Goal: Find specific page/section: Find specific page/section

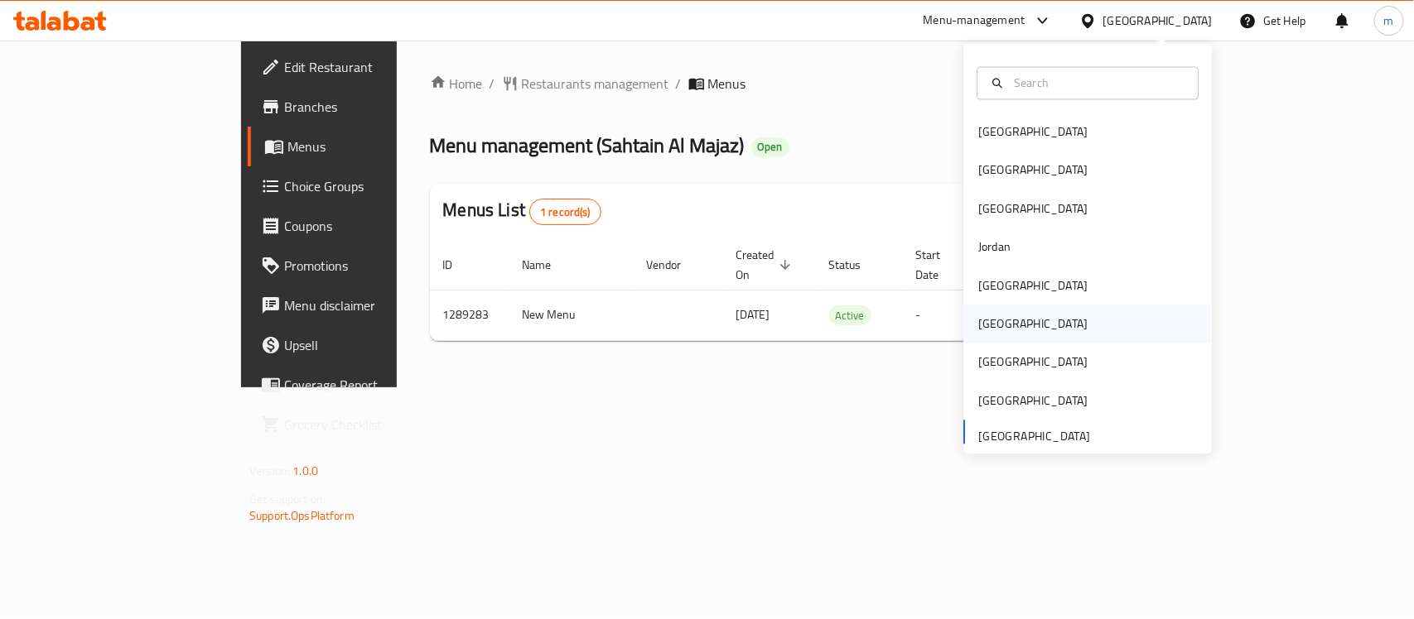
click at [987, 334] on div "[GEOGRAPHIC_DATA]" at bounding box center [1032, 325] width 109 height 18
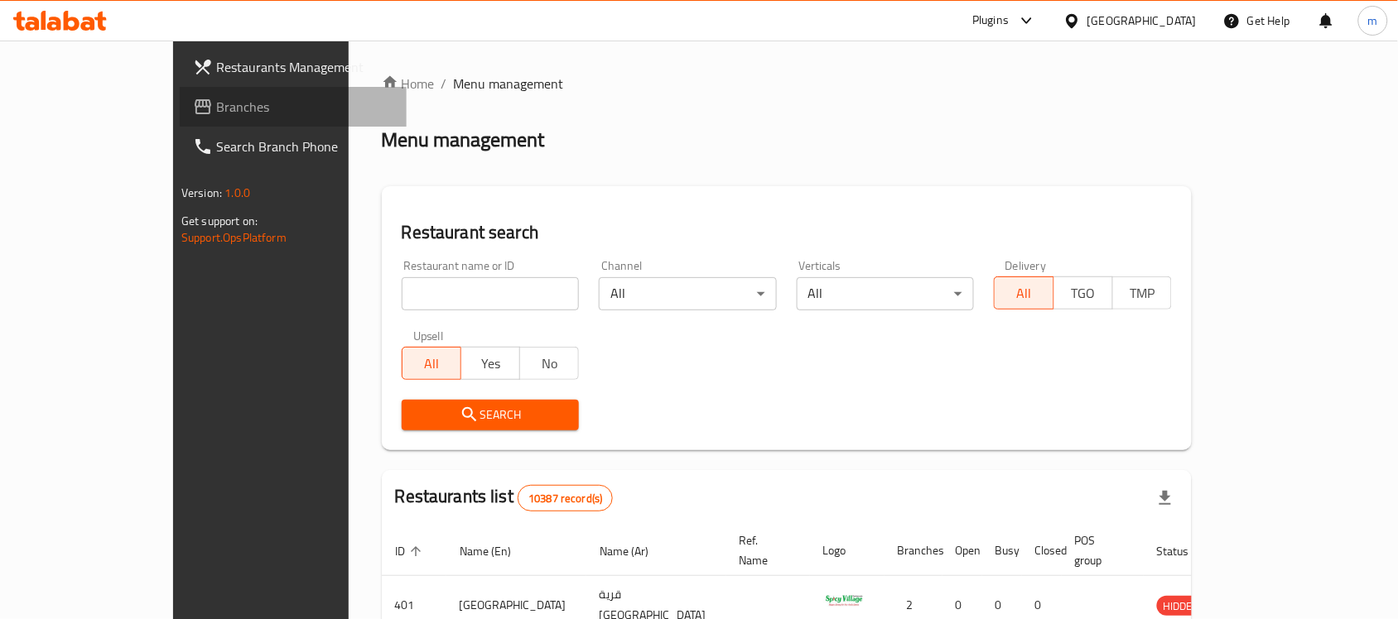
click at [216, 99] on span "Branches" at bounding box center [304, 107] width 177 height 20
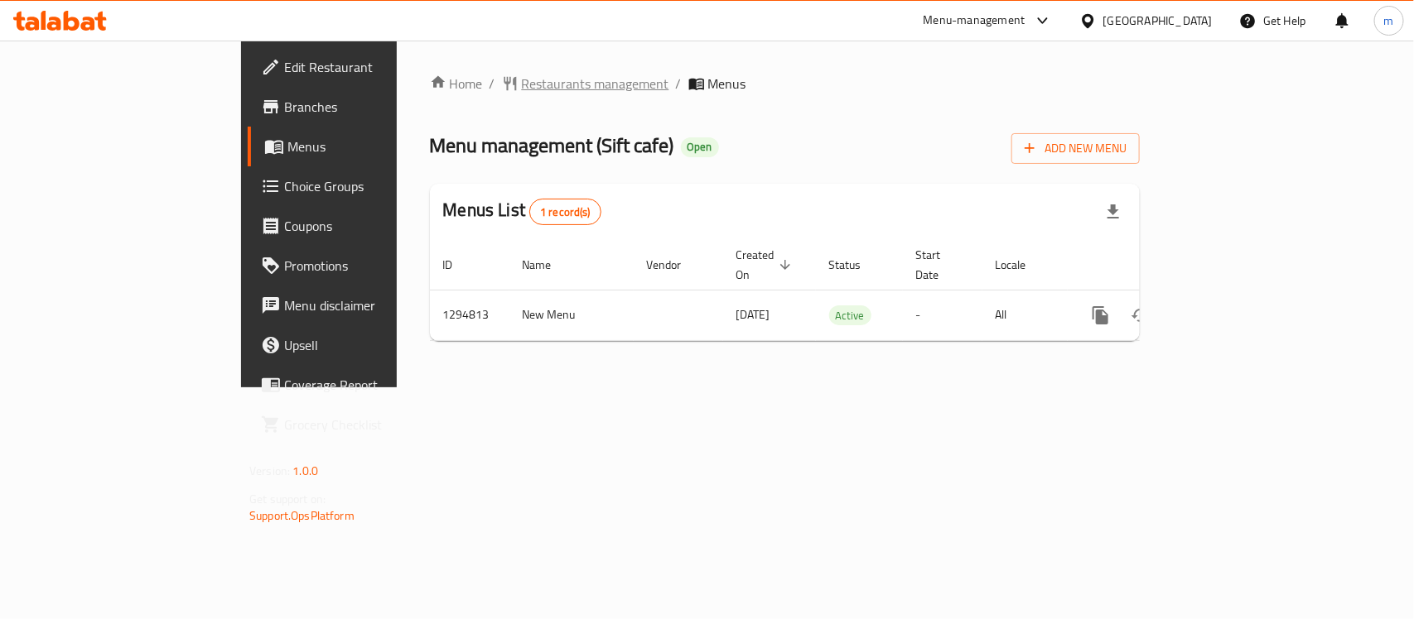
click at [522, 77] on span "Restaurants management" at bounding box center [595, 84] width 147 height 20
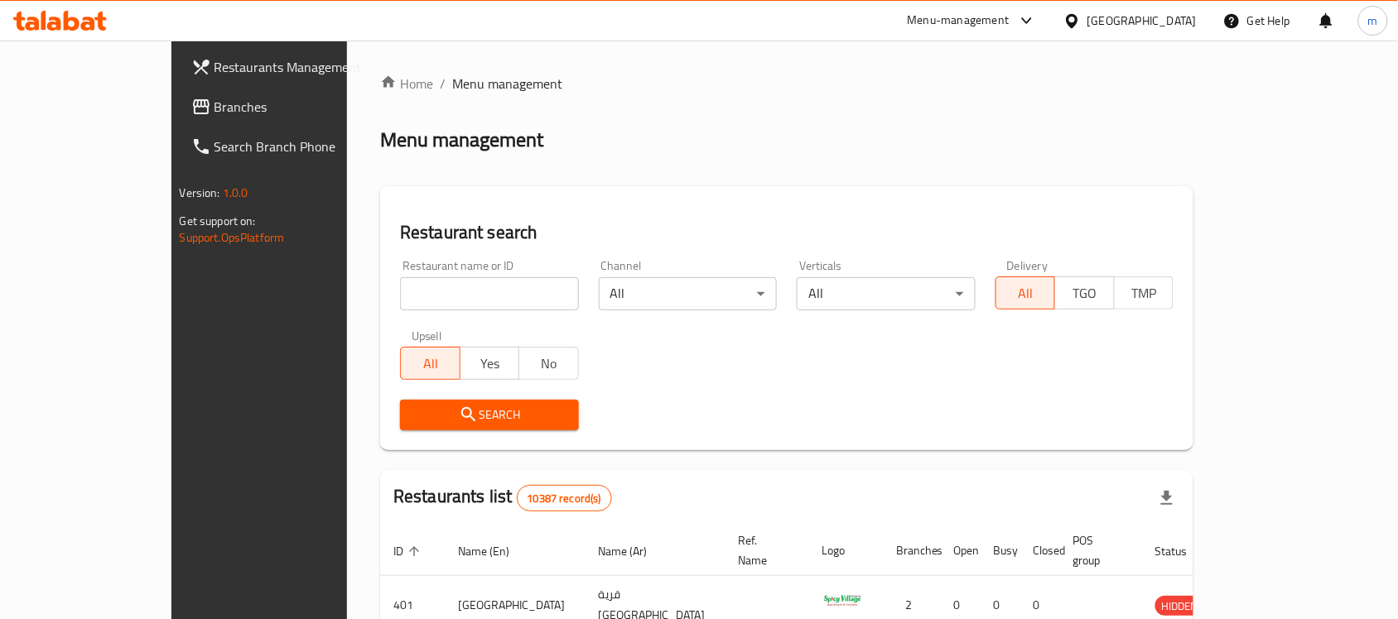
click at [214, 108] on span "Branches" at bounding box center [302, 107] width 177 height 20
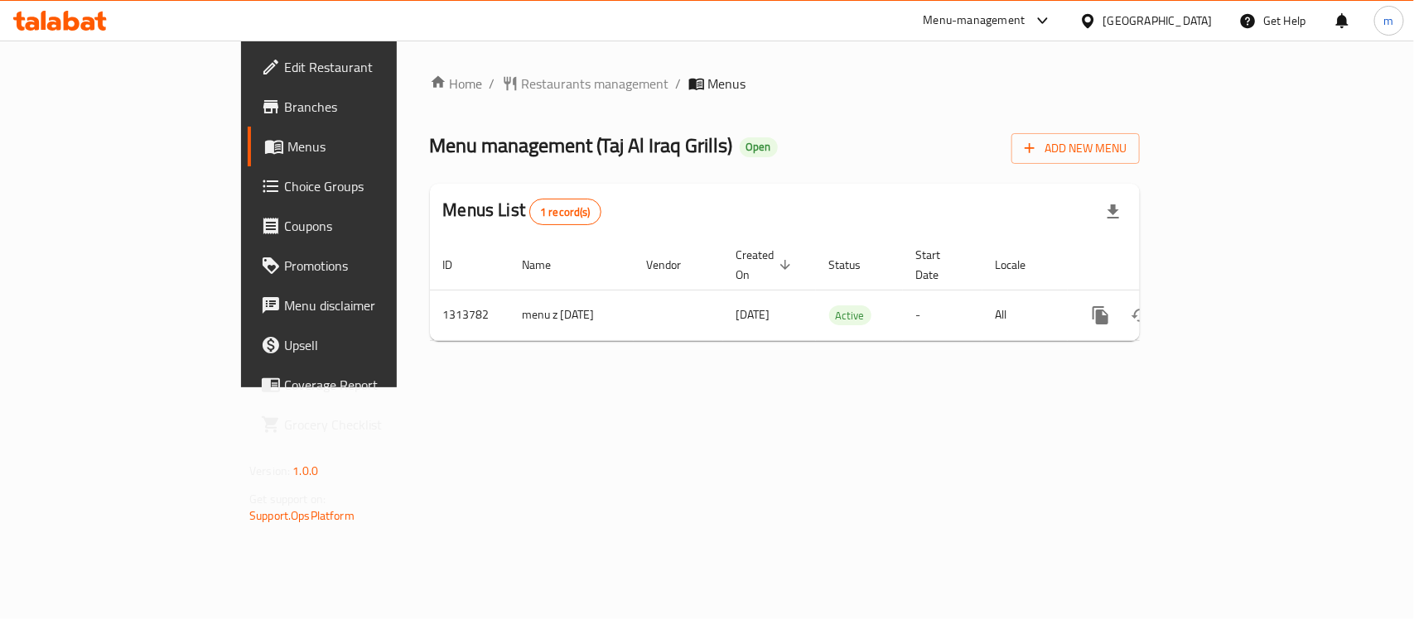
click at [1210, 25] on div "[GEOGRAPHIC_DATA]" at bounding box center [1157, 21] width 109 height 18
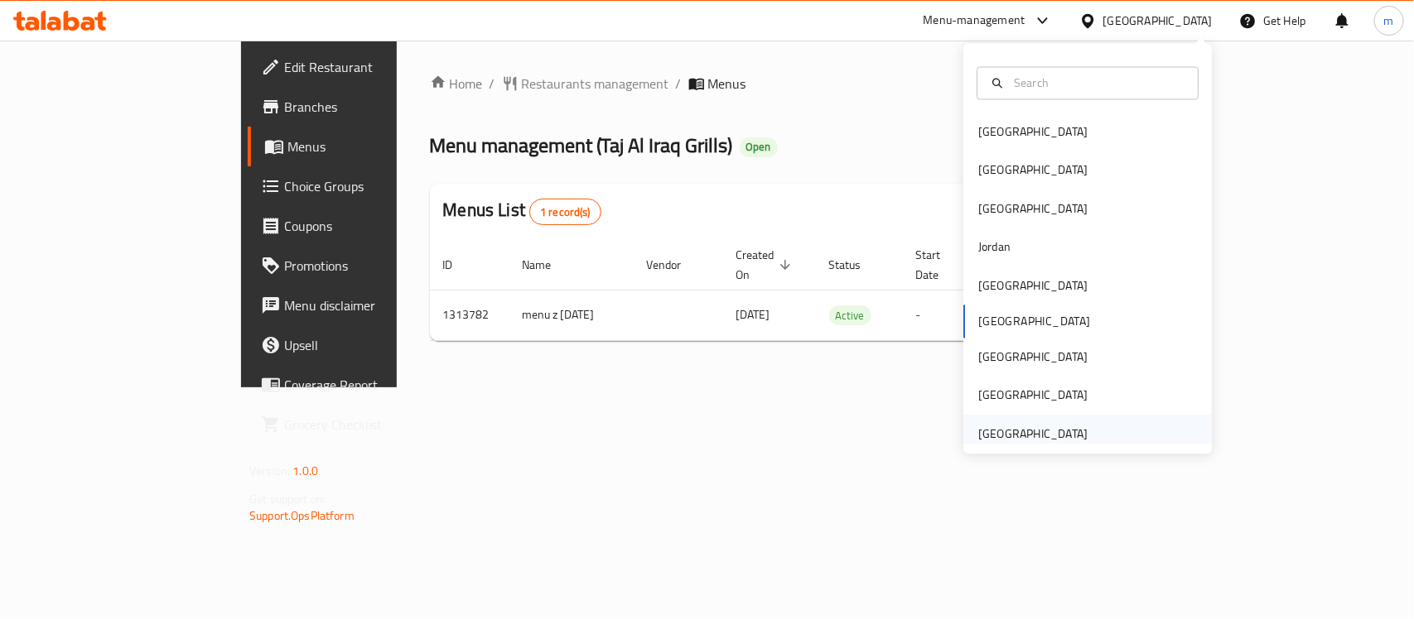
click at [1023, 422] on div "[GEOGRAPHIC_DATA]" at bounding box center [1033, 434] width 136 height 38
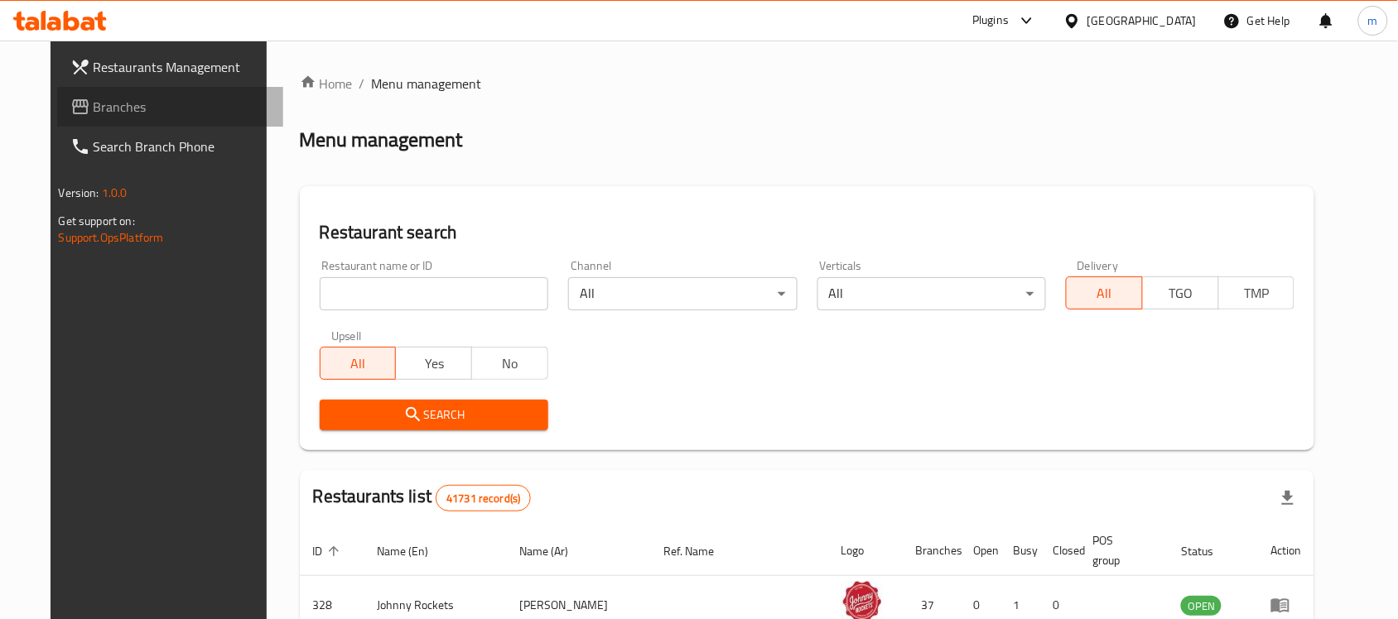
click at [94, 101] on span "Branches" at bounding box center [182, 107] width 177 height 20
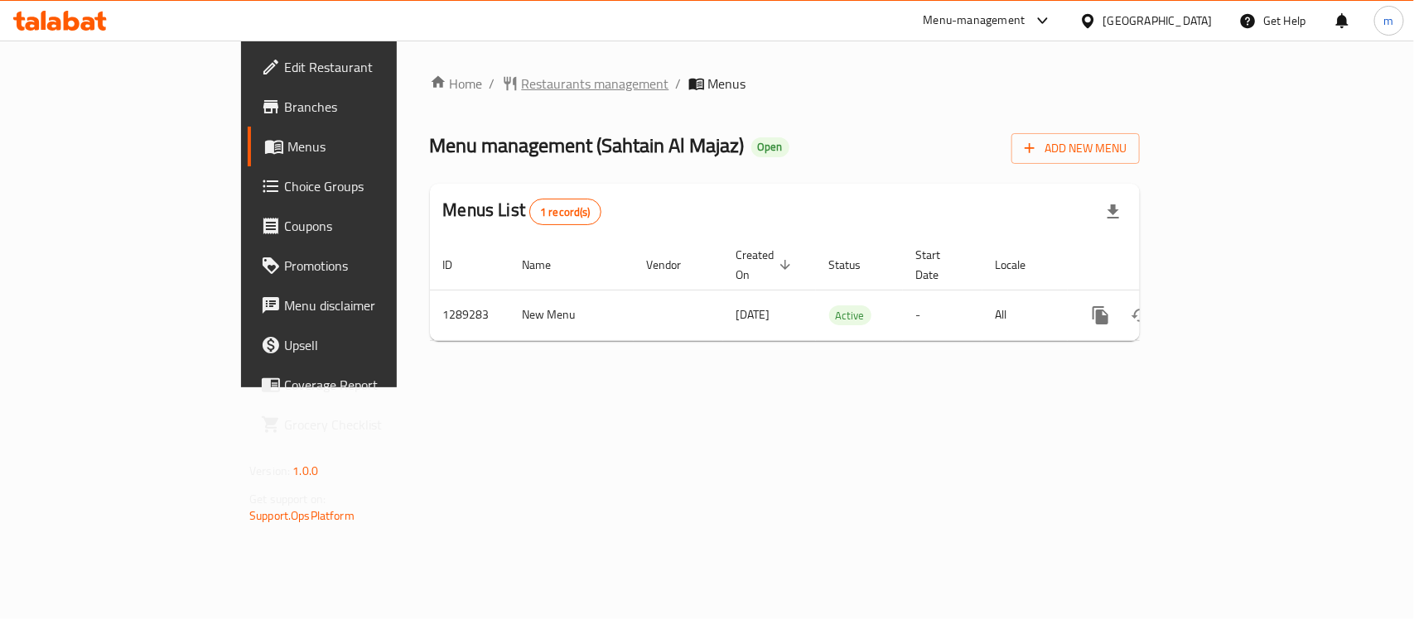
click at [522, 85] on span "Restaurants management" at bounding box center [595, 84] width 147 height 20
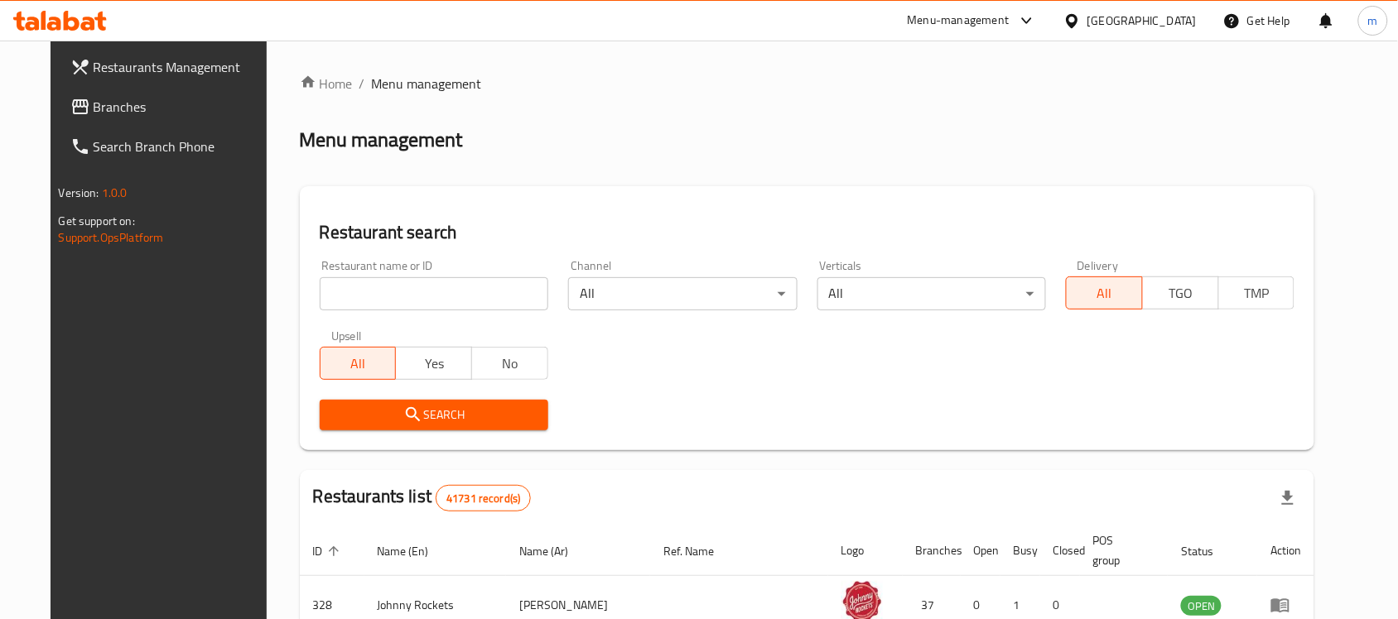
click at [99, 113] on span "Branches" at bounding box center [182, 107] width 177 height 20
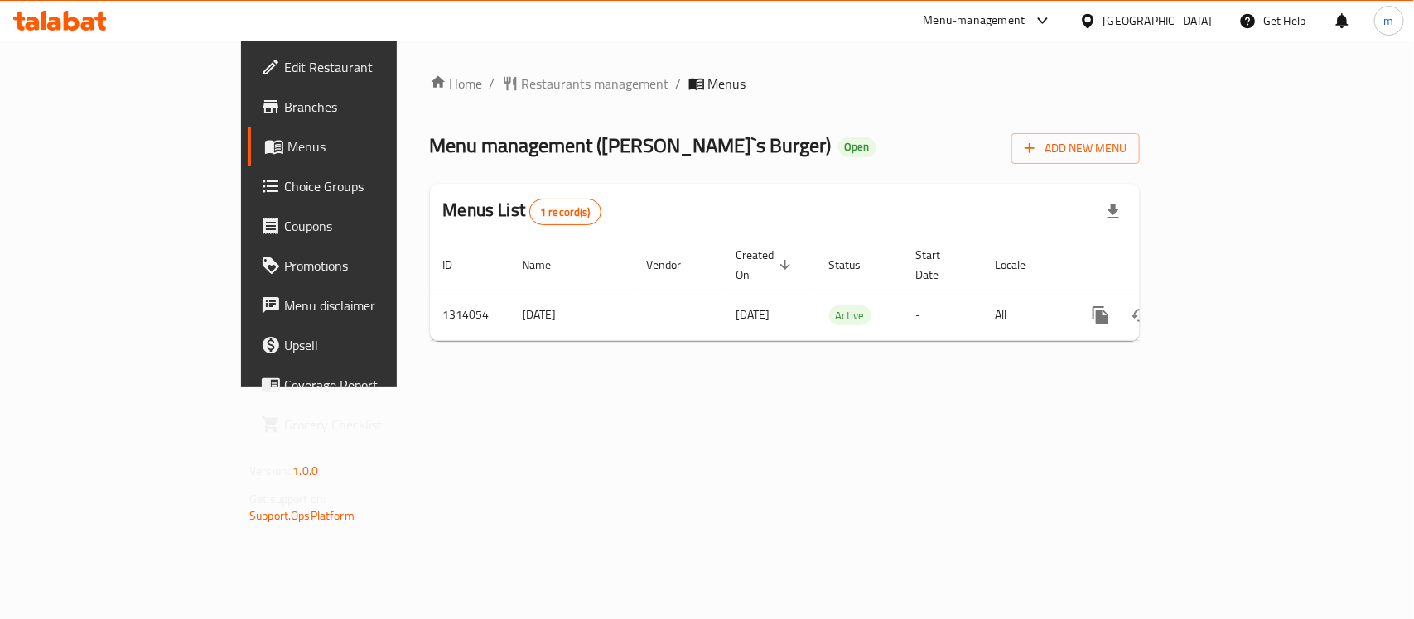
click at [1170, 27] on div "[GEOGRAPHIC_DATA]" at bounding box center [1157, 21] width 109 height 18
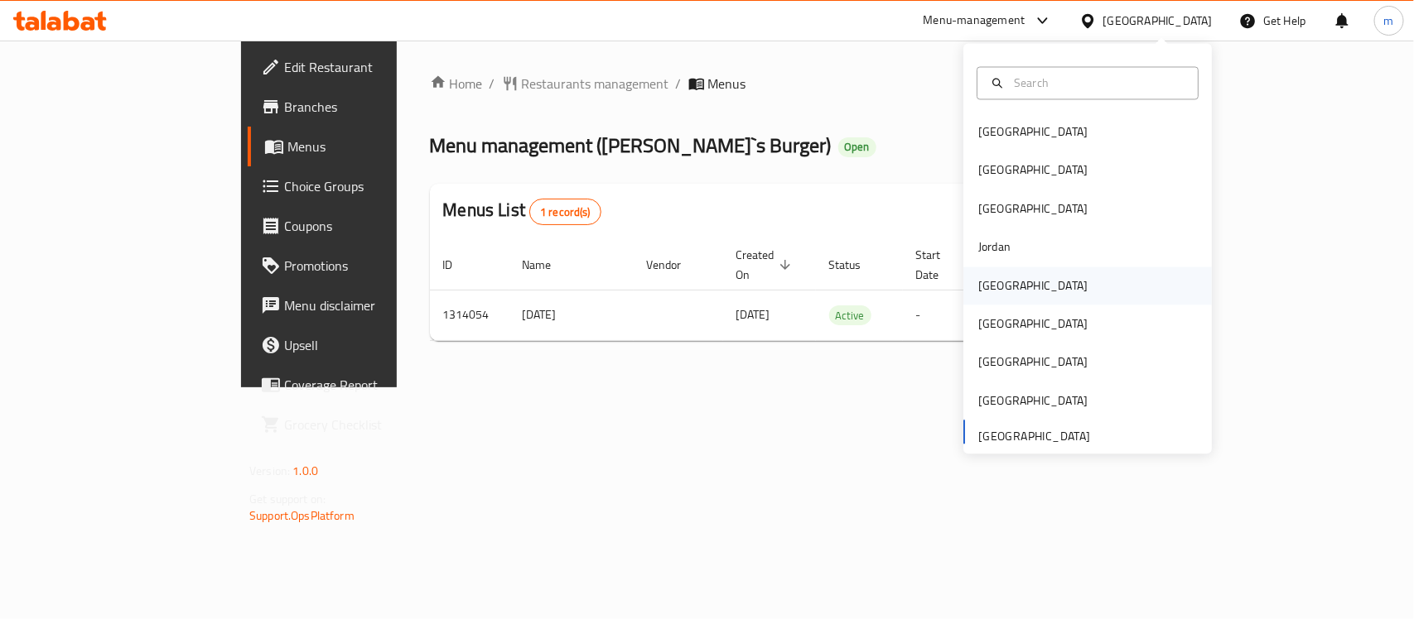
click at [988, 287] on div "[GEOGRAPHIC_DATA]" at bounding box center [1032, 286] width 109 height 18
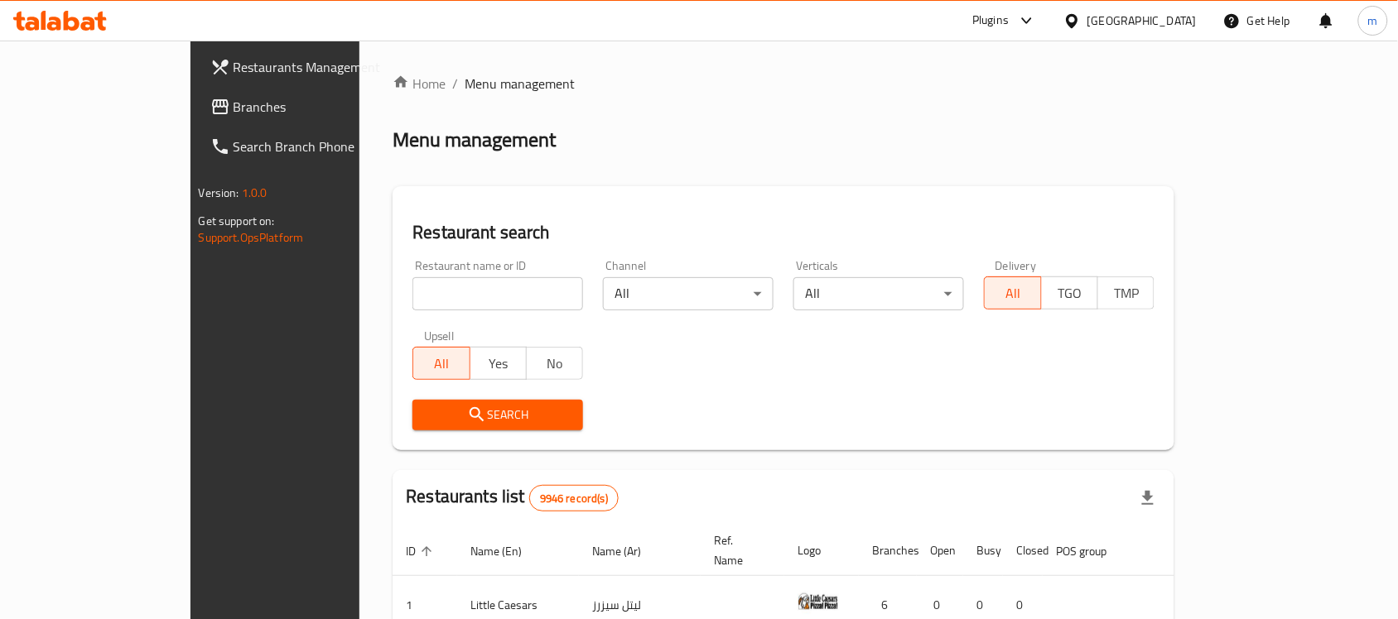
click at [234, 102] on span "Branches" at bounding box center [322, 107] width 177 height 20
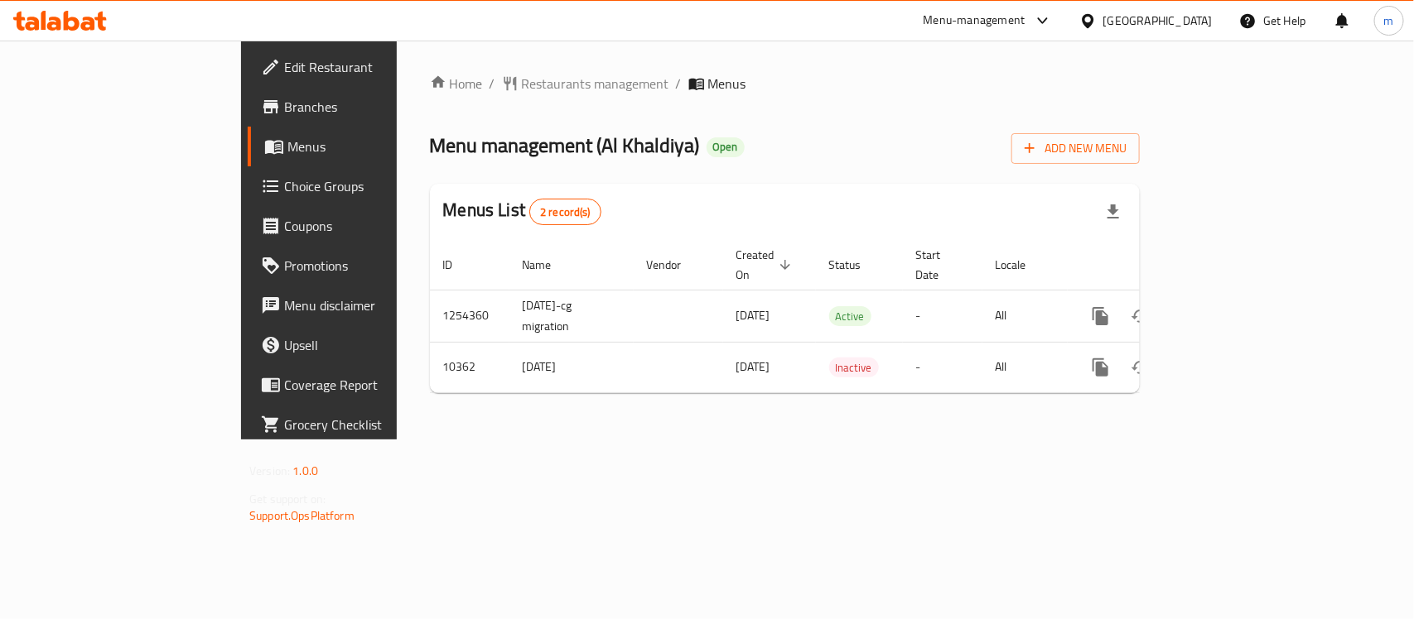
click at [1185, 19] on div "[GEOGRAPHIC_DATA]" at bounding box center [1157, 21] width 109 height 18
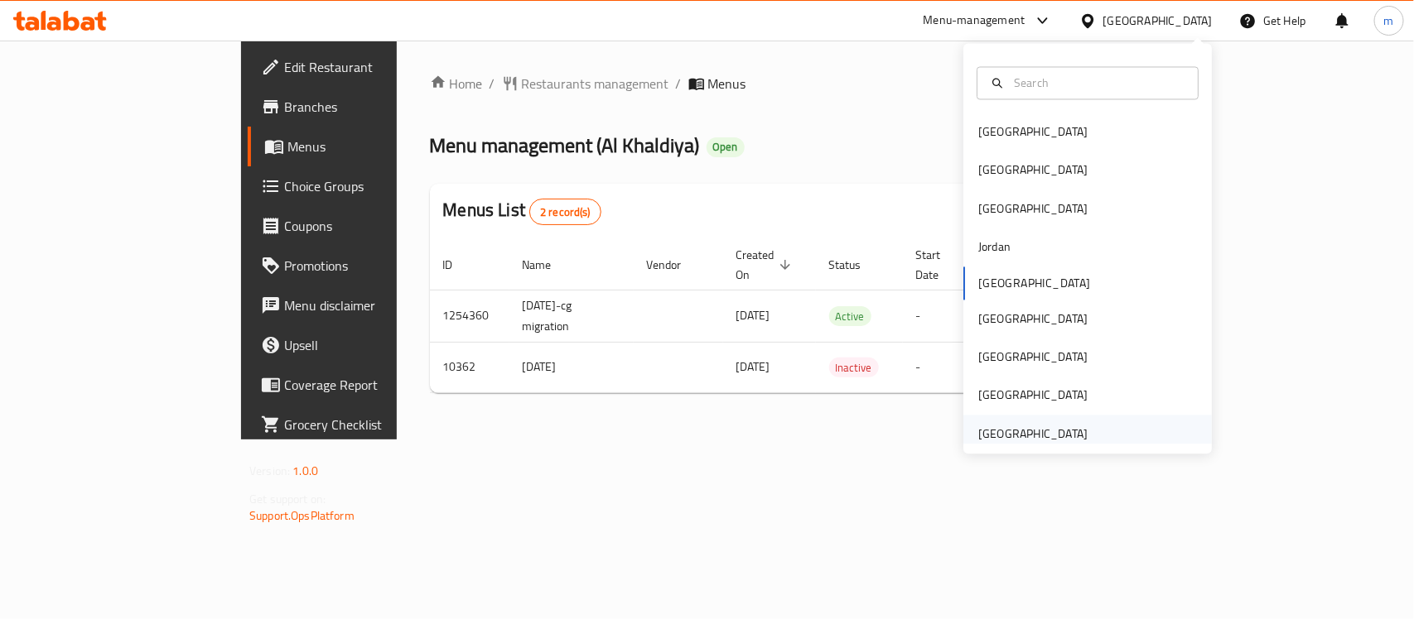
click at [1042, 431] on div "[GEOGRAPHIC_DATA]" at bounding box center [1032, 434] width 109 height 18
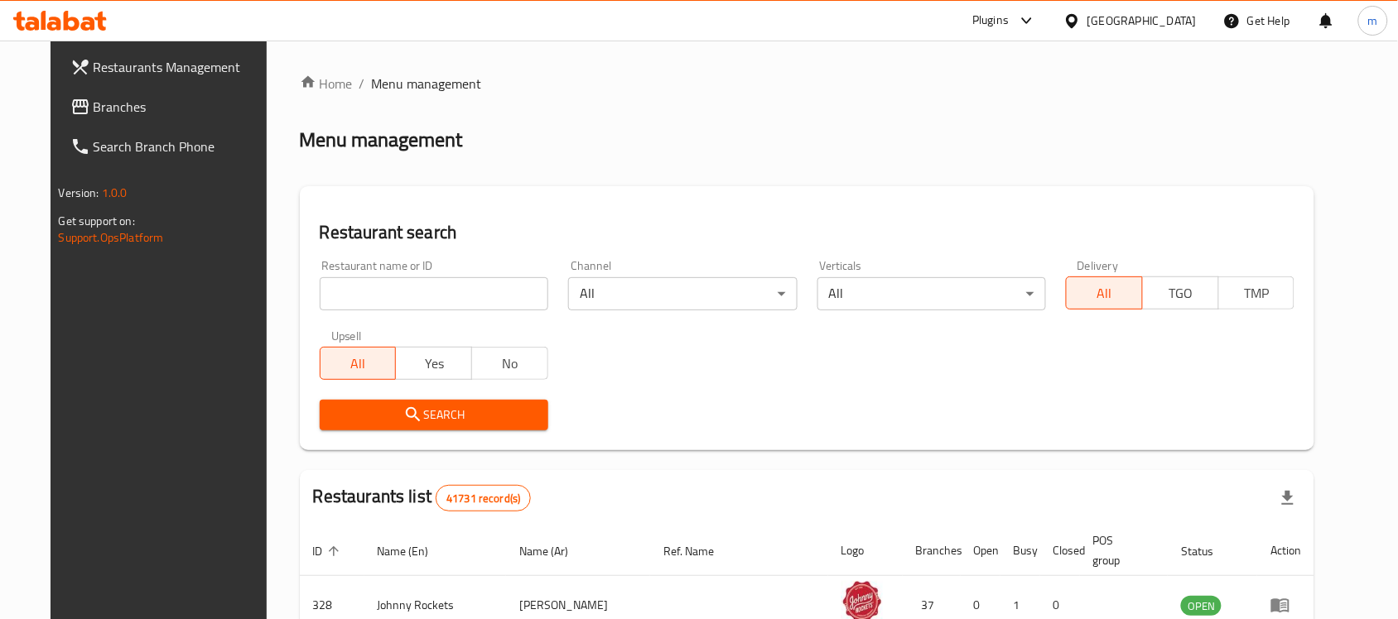
click at [105, 109] on span "Branches" at bounding box center [182, 107] width 177 height 20
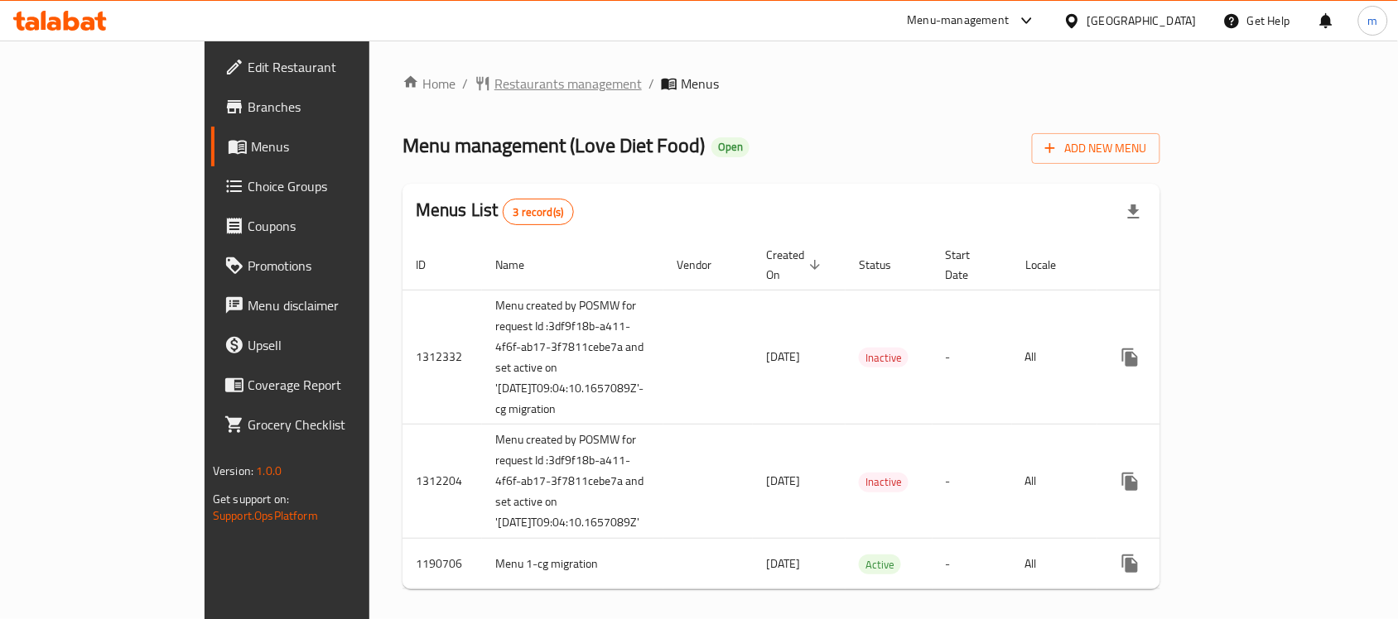
click at [494, 74] on span "Restaurants management" at bounding box center [567, 84] width 147 height 20
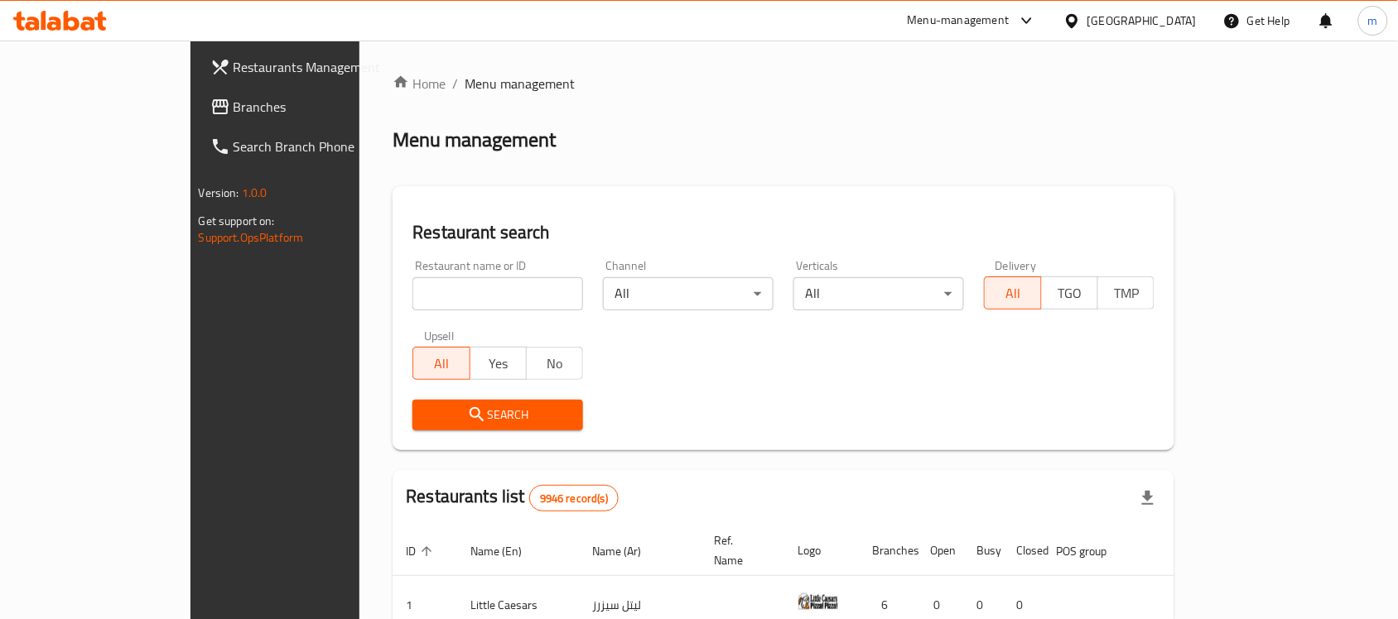
click at [412, 284] on input "search" at bounding box center [497, 293] width 171 height 33
paste input "25176"
type input "25176"
click button "Search" at bounding box center [497, 415] width 171 height 31
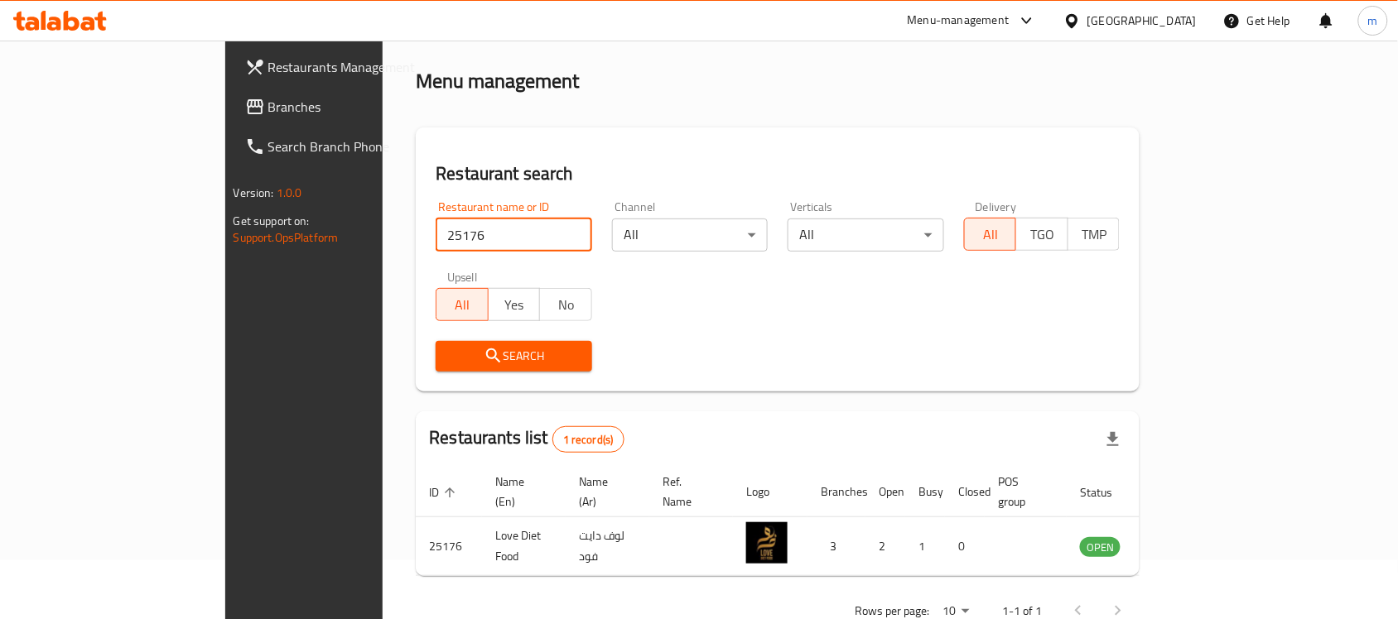
scroll to position [87, 0]
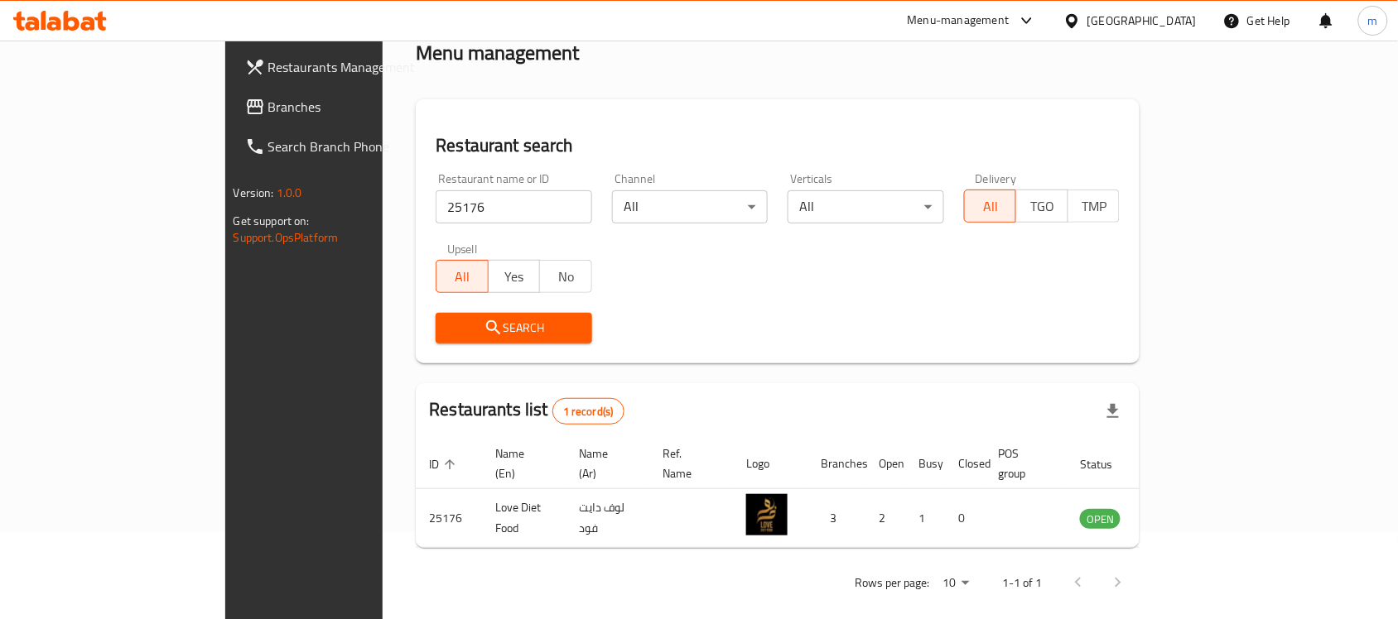
click at [1087, 17] on div at bounding box center [1075, 21] width 24 height 18
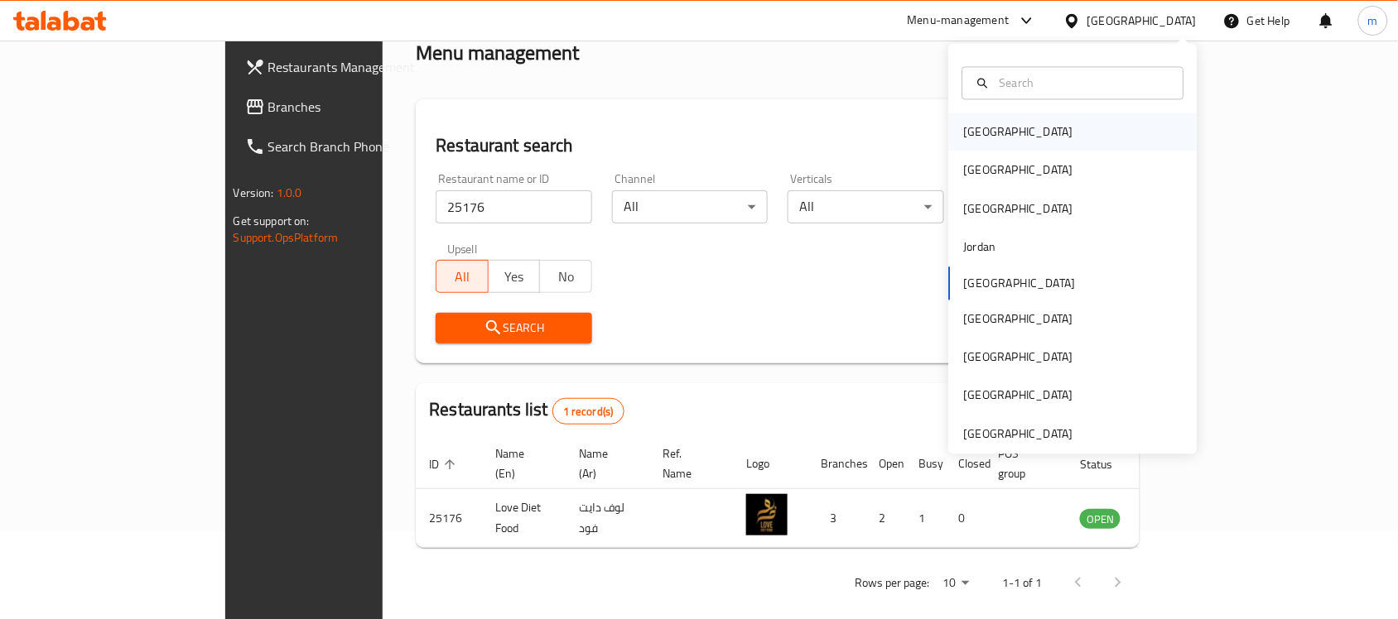
click at [964, 139] on div "[GEOGRAPHIC_DATA]" at bounding box center [1018, 132] width 109 height 18
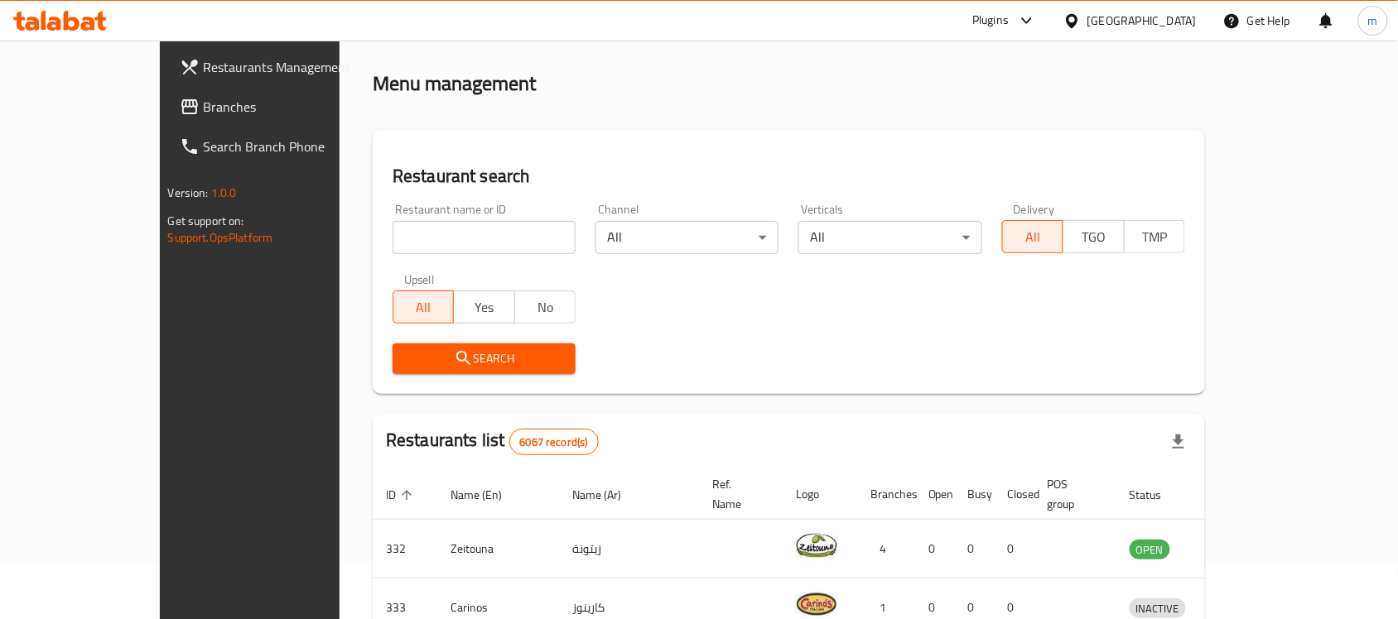
scroll to position [87, 0]
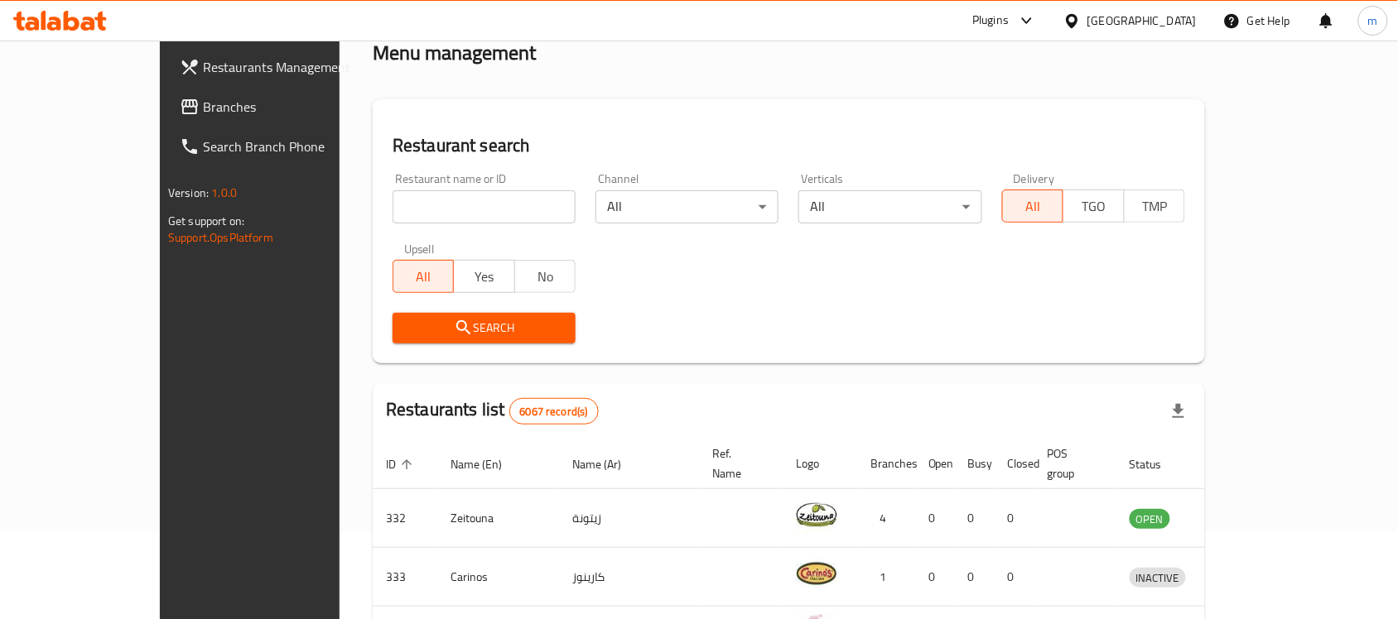
click at [203, 109] on span "Branches" at bounding box center [291, 107] width 177 height 20
